Goal: Navigation & Orientation: Find specific page/section

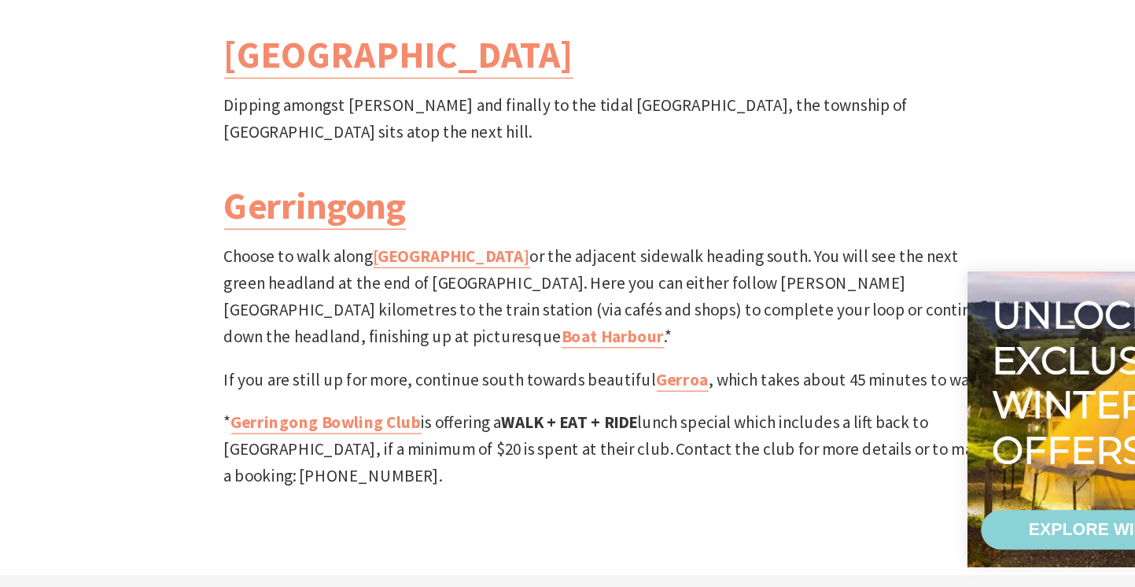
scroll to position [4617, 0]
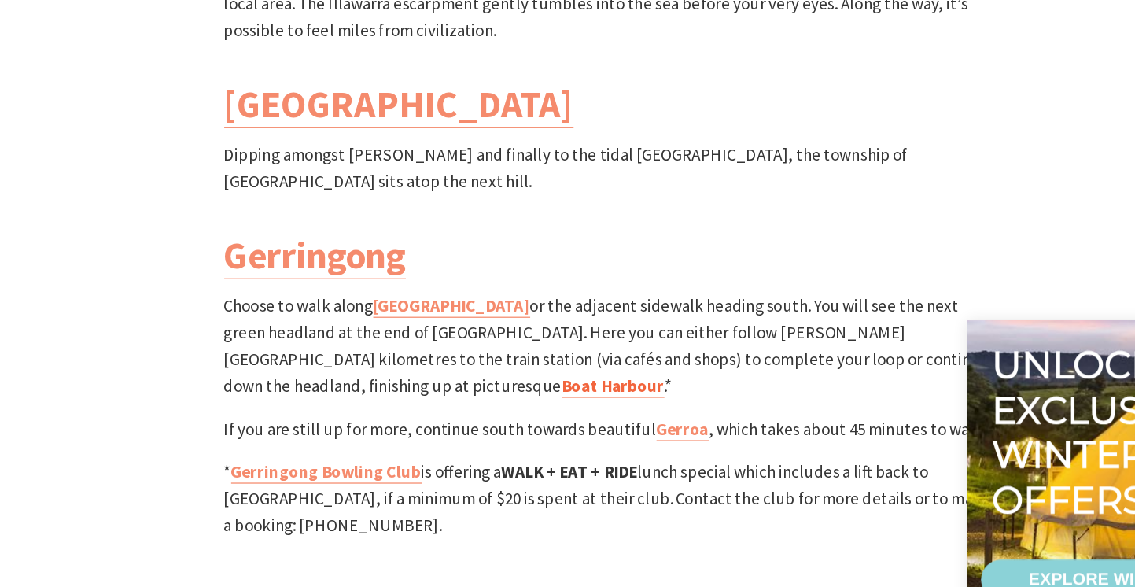
click at [611, 378] on link "Boat Harbour" at bounding box center [570, 387] width 82 height 18
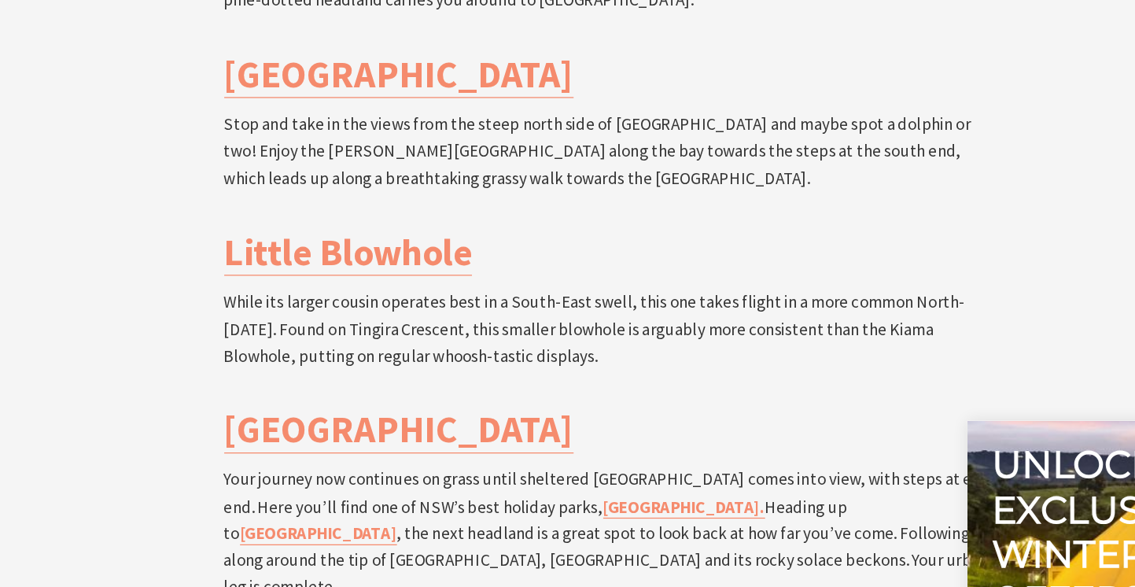
scroll to position [3470, 0]
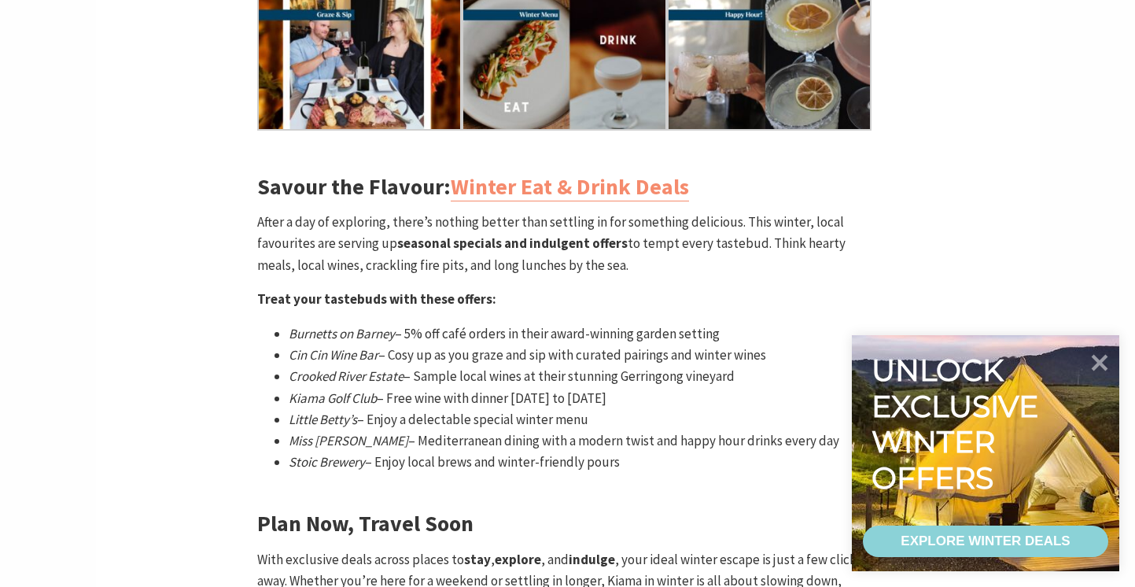
scroll to position [2242, 0]
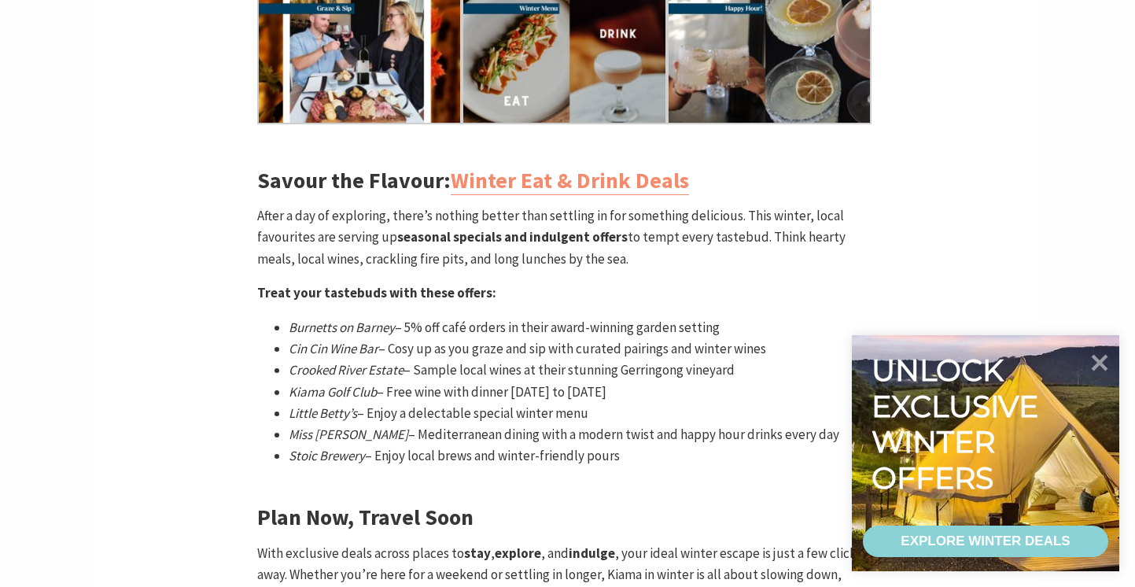
click at [377, 445] on p "Stoic Brewery – Enjoy local brews and winter-friendly pours" at bounding box center [583, 455] width 589 height 21
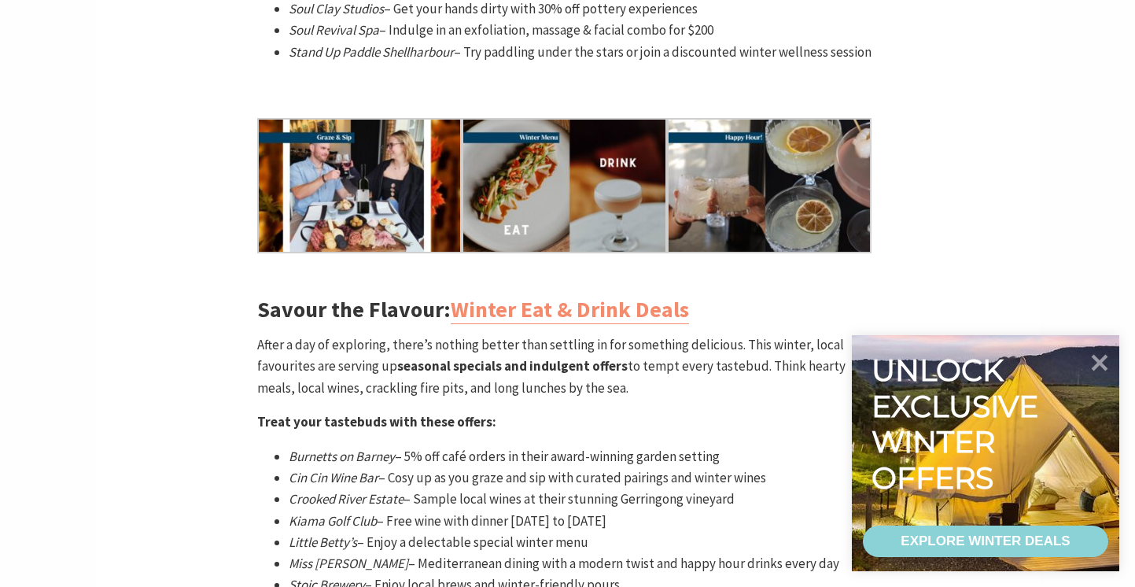
scroll to position [2142, 0]
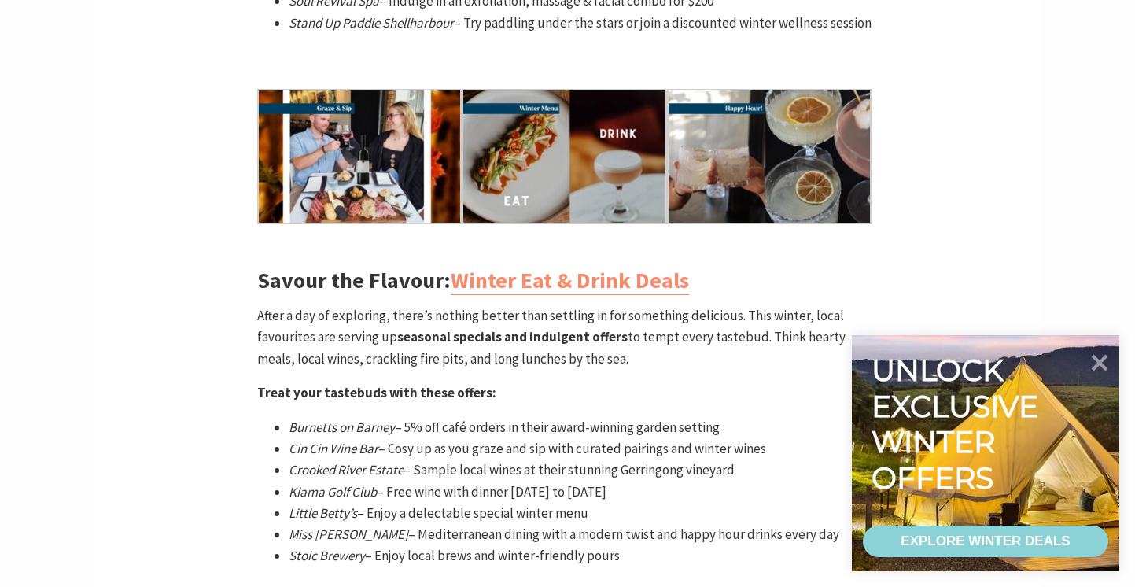
click at [340, 504] on em "Little Betty’s" at bounding box center [323, 512] width 68 height 17
